Goal: Navigation & Orientation: Find specific page/section

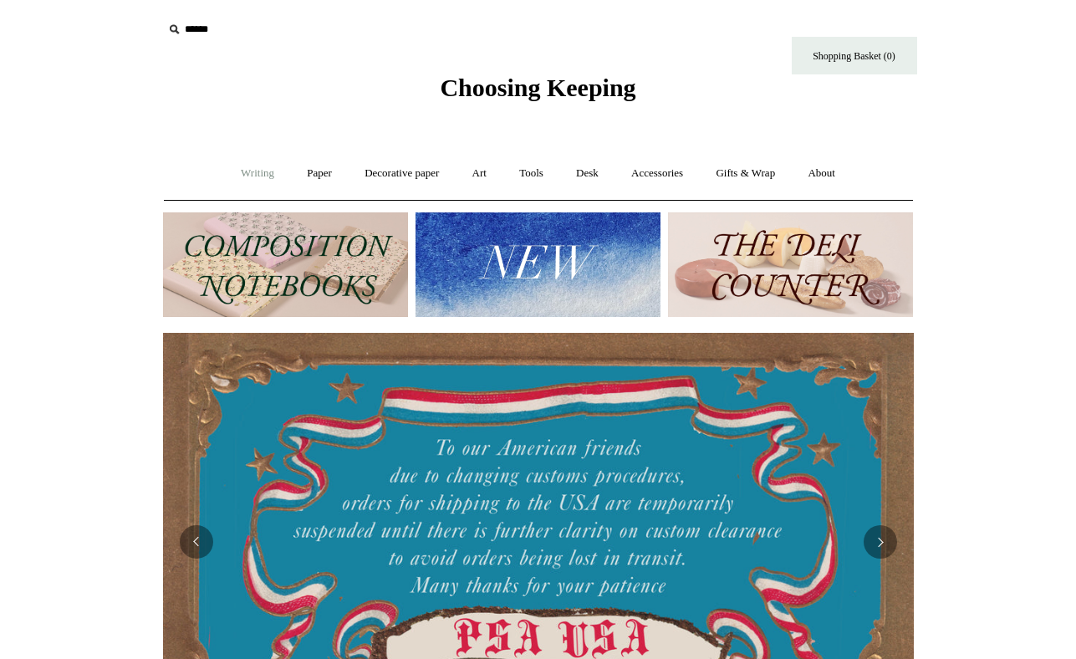
click at [249, 172] on link "Writing +" at bounding box center [258, 173] width 64 height 44
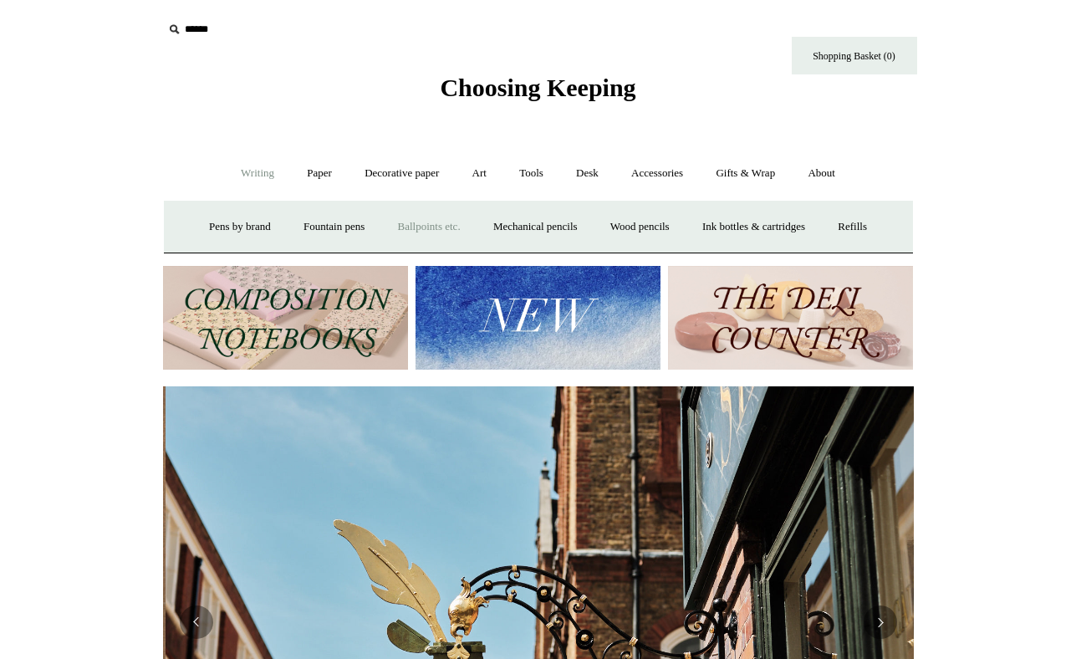
scroll to position [0, 751]
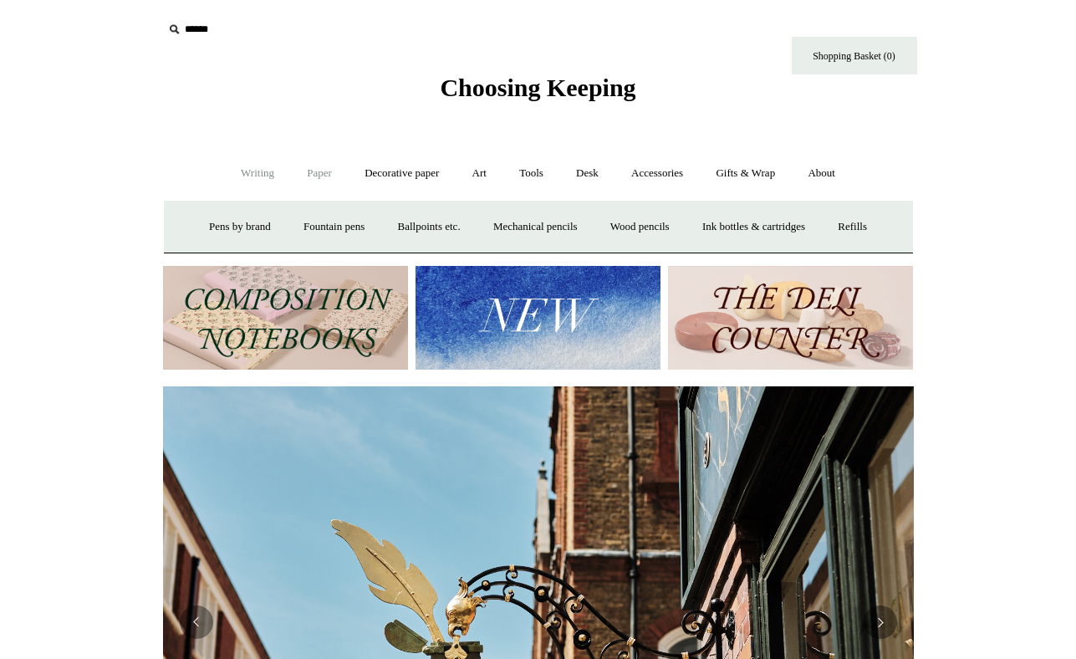
click at [305, 178] on link "Paper +" at bounding box center [319, 173] width 55 height 44
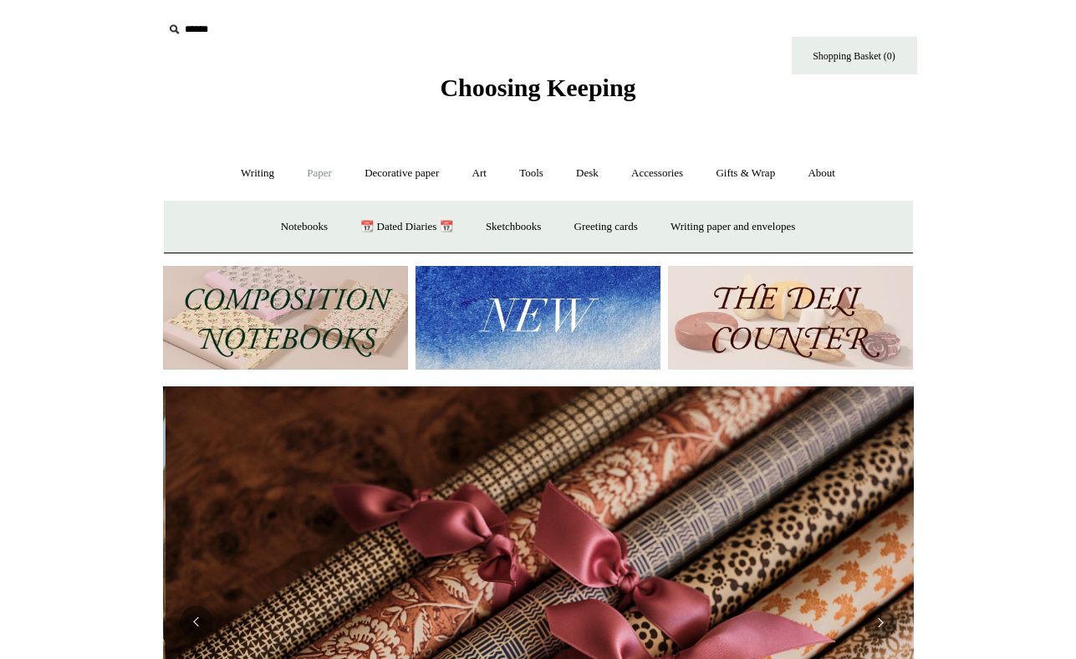
scroll to position [0, 1501]
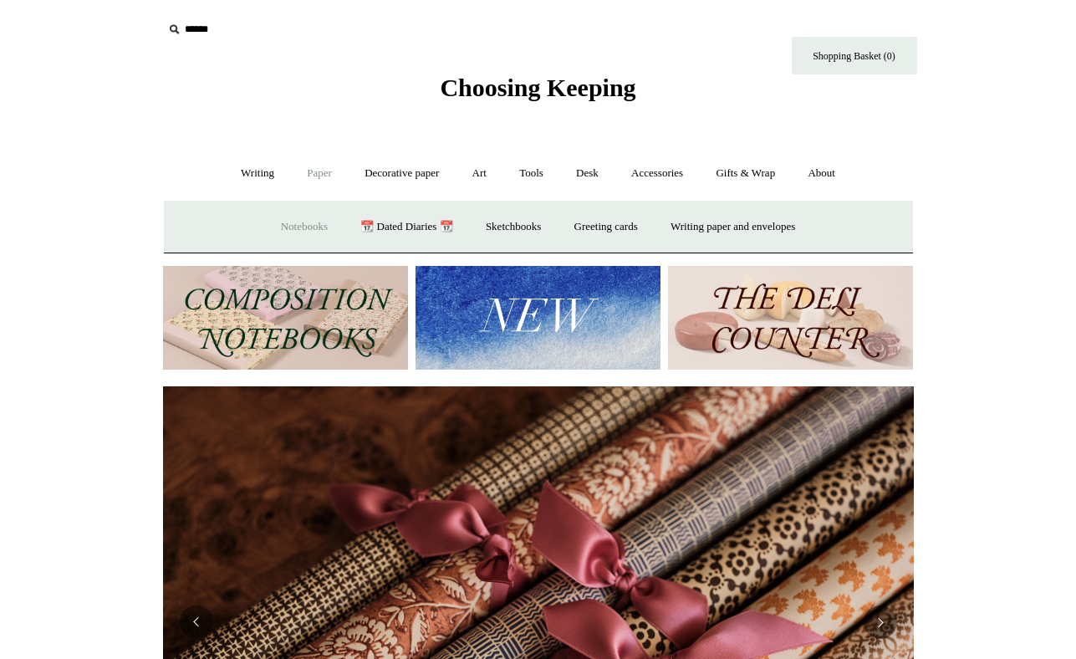
click at [299, 236] on link "Notebooks +" at bounding box center [304, 227] width 77 height 44
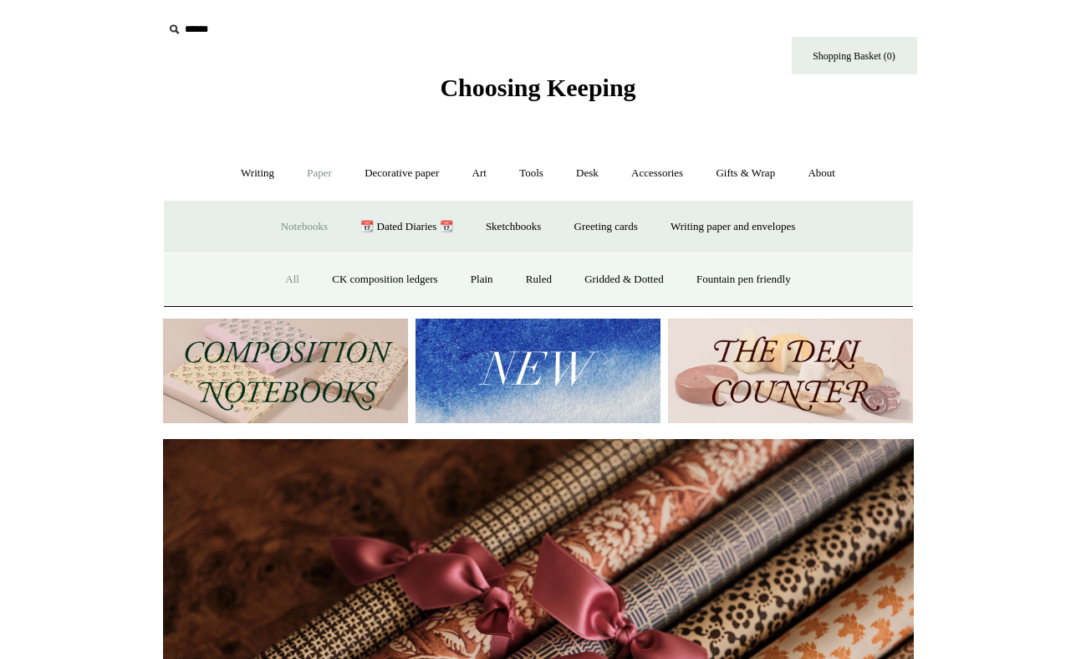
click at [275, 287] on link "All" at bounding box center [292, 279] width 44 height 44
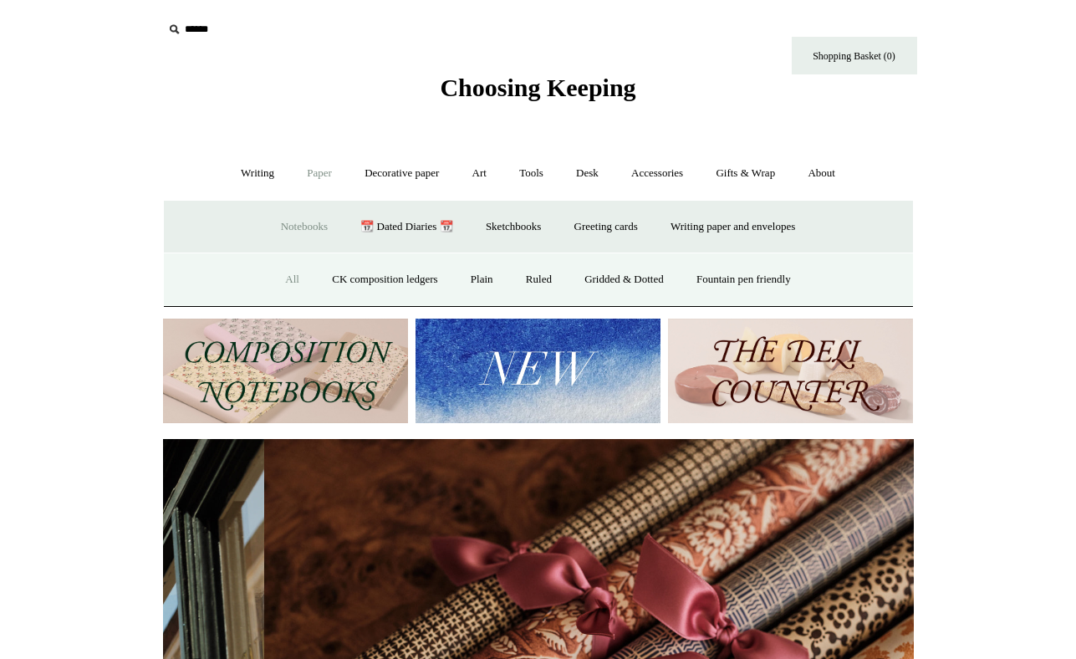
scroll to position [0, 1055]
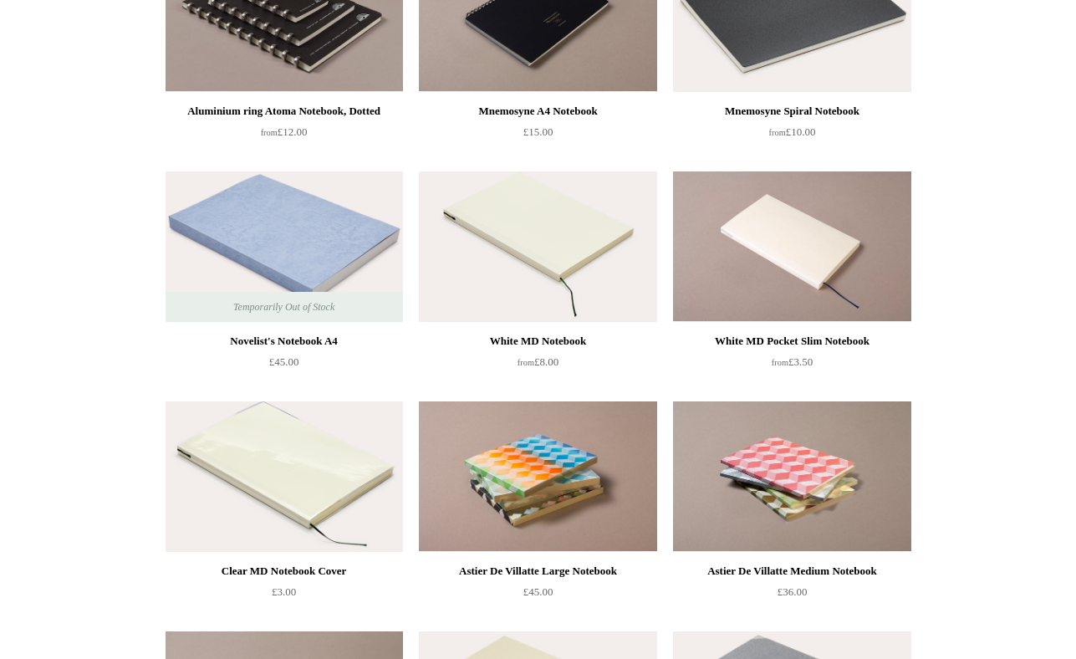
scroll to position [3965, 0]
